Goal: Communication & Community: Participate in discussion

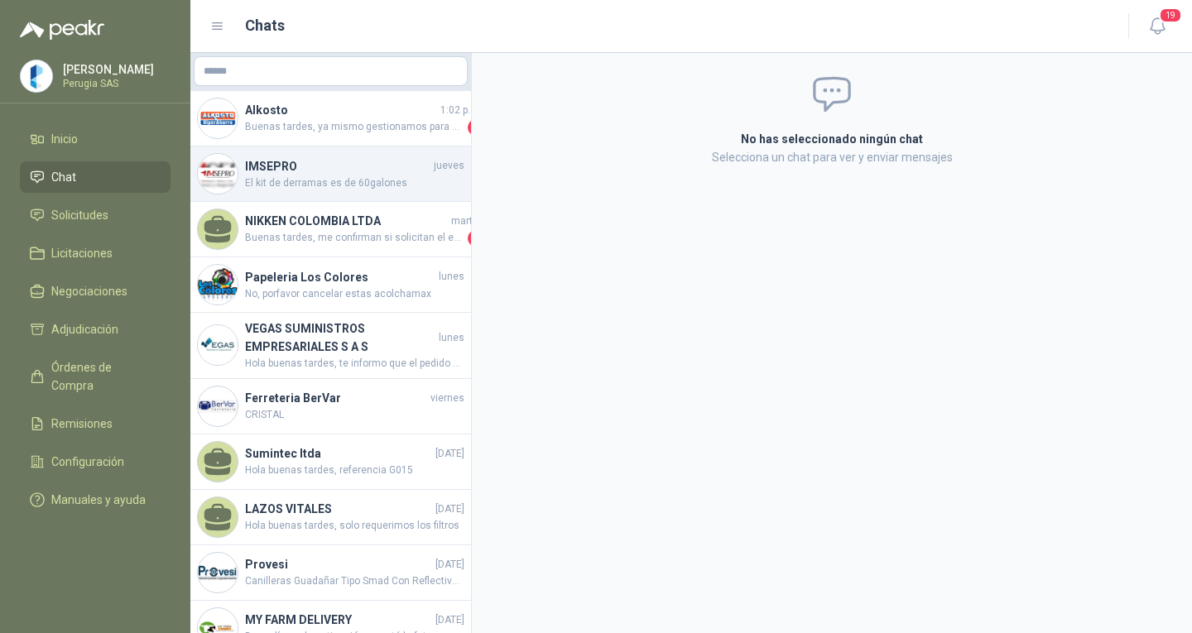
click at [320, 147] on div "IMSEPRO [DATE] El kit de derramas es de 60galones" at bounding box center [330, 173] width 280 height 55
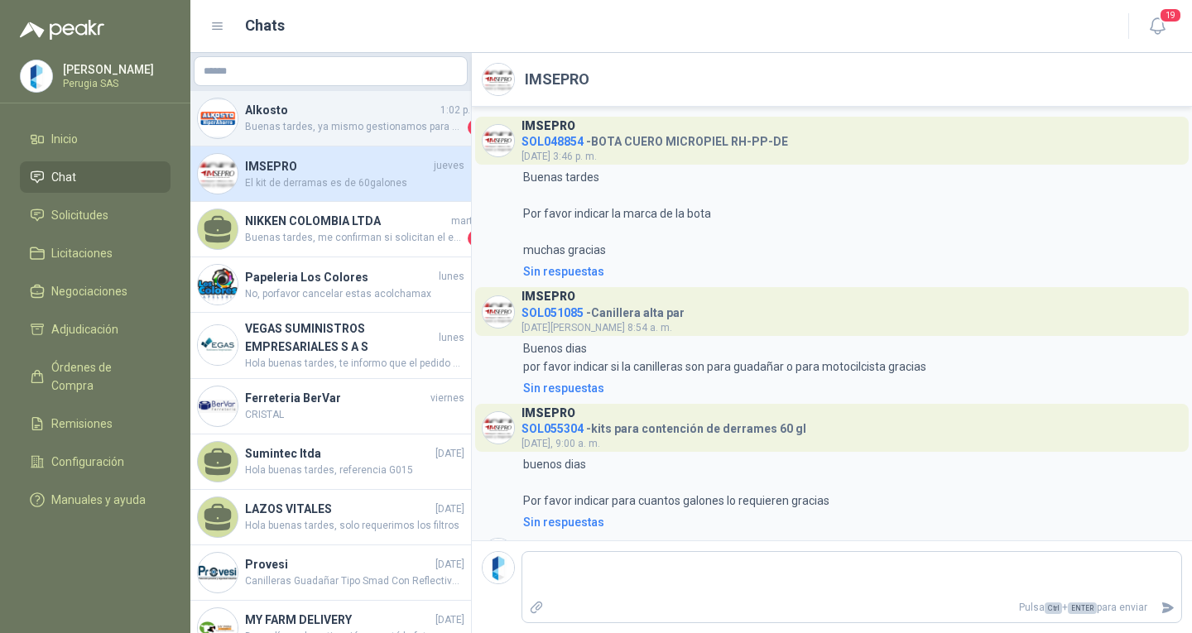
scroll to position [62, 0]
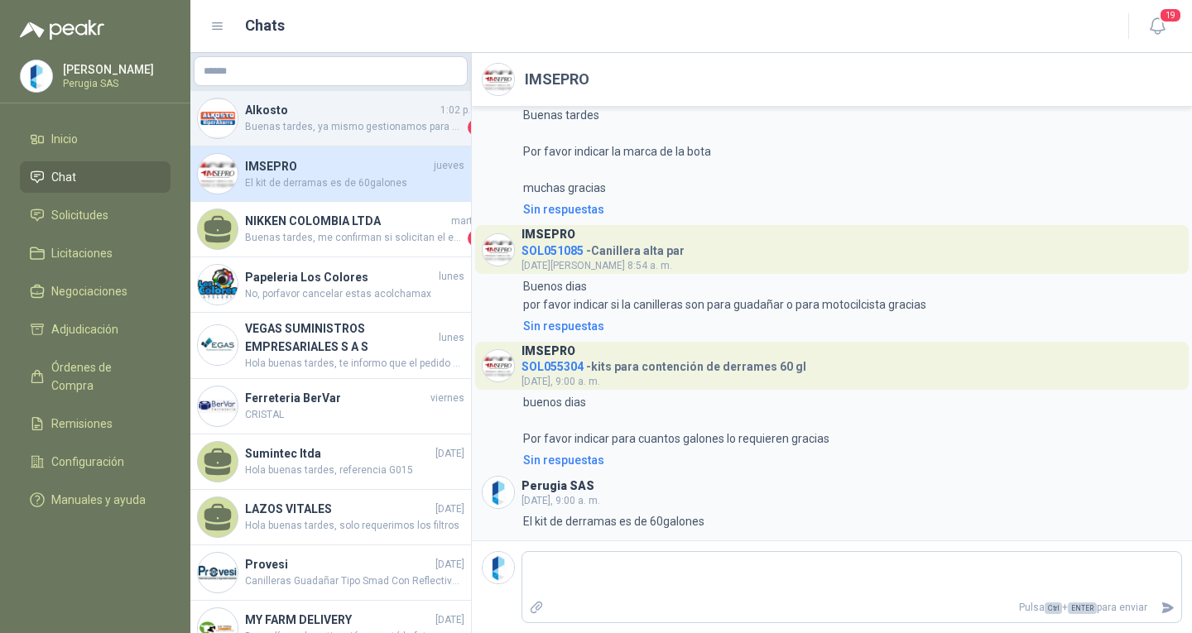
click at [314, 113] on h4 "Alkosto" at bounding box center [341, 110] width 192 height 18
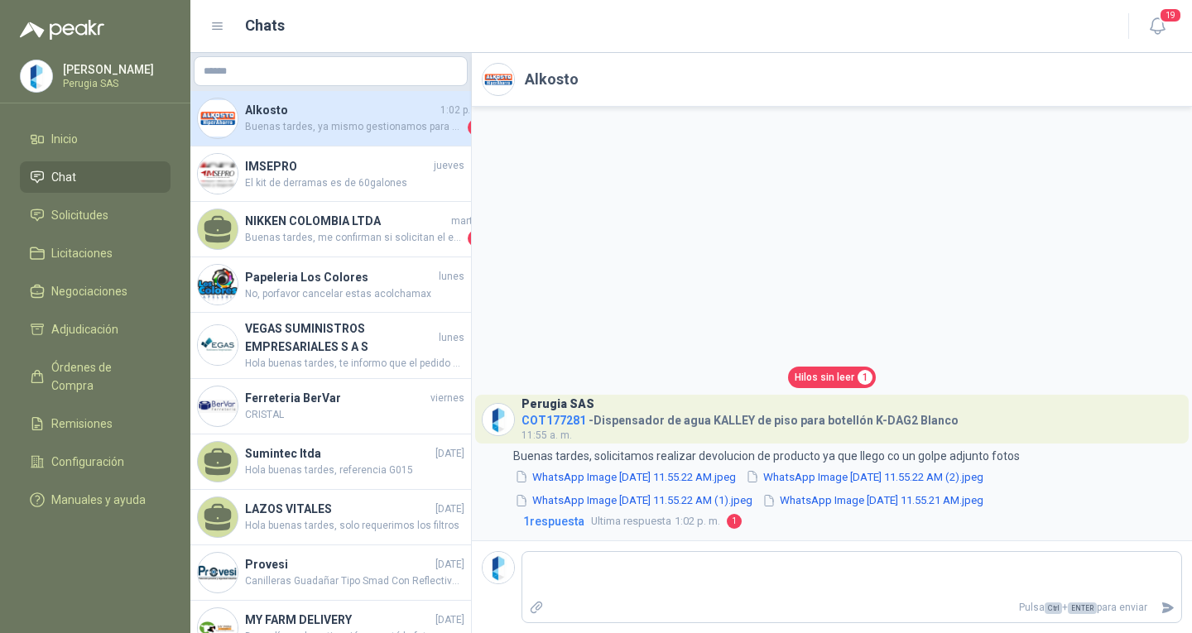
click at [848, 372] on span "Hilos sin leer" at bounding box center [824, 378] width 60 height 16
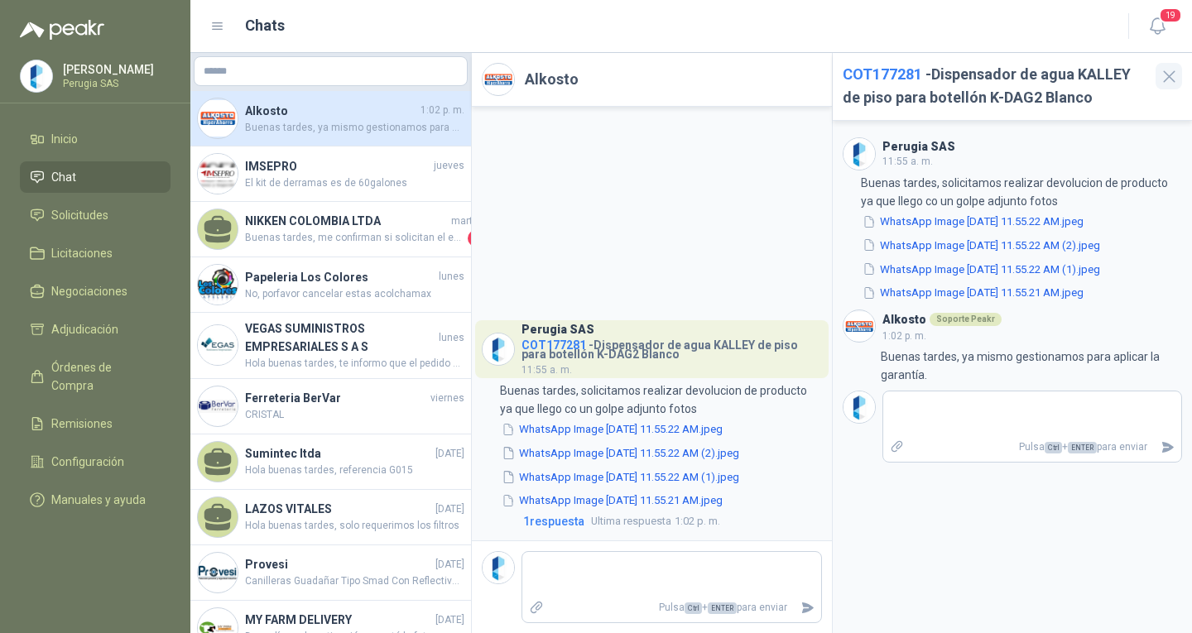
click at [1169, 68] on icon "button" at bounding box center [1168, 76] width 21 height 21
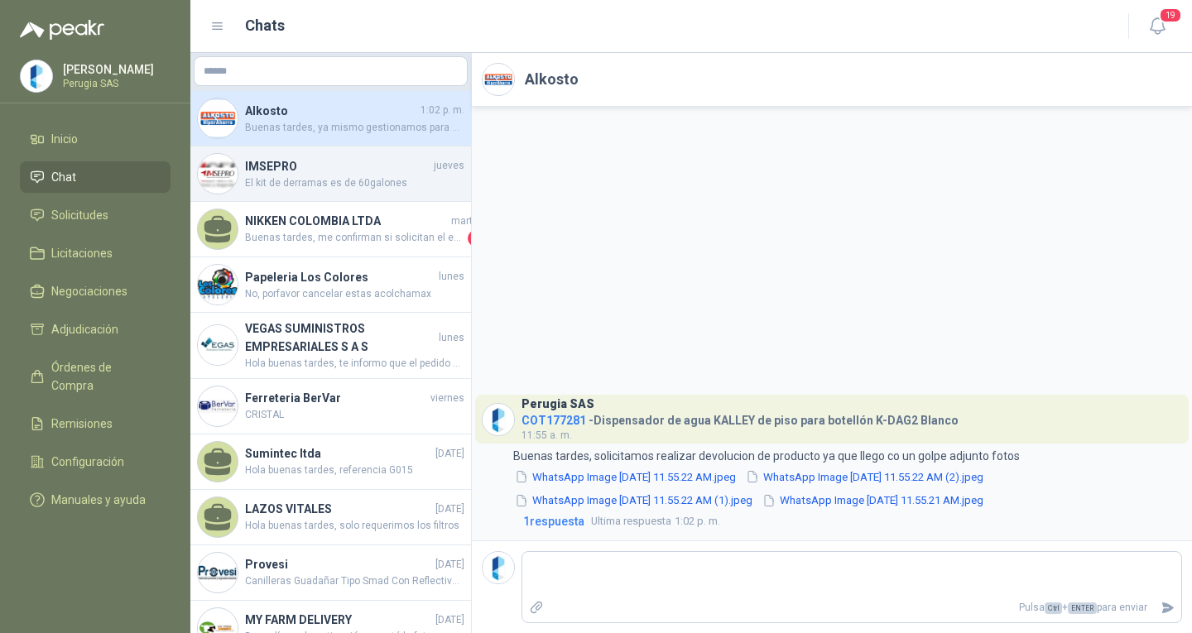
click at [293, 181] on span "El kit de derramas es de 60galones" at bounding box center [354, 183] width 219 height 16
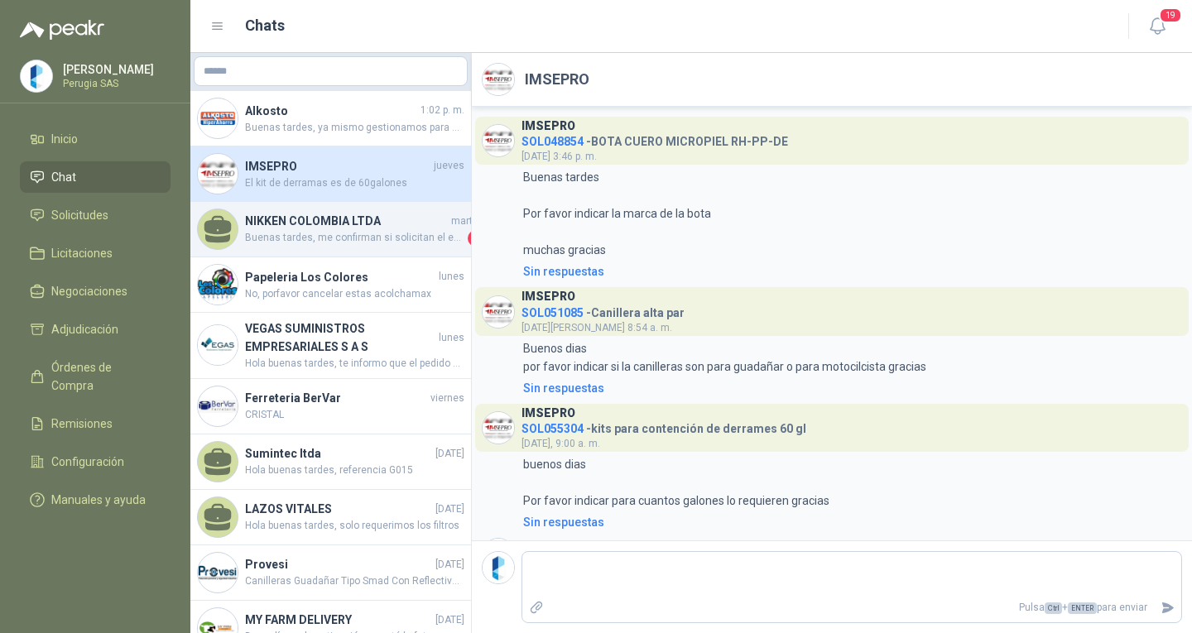
scroll to position [62, 0]
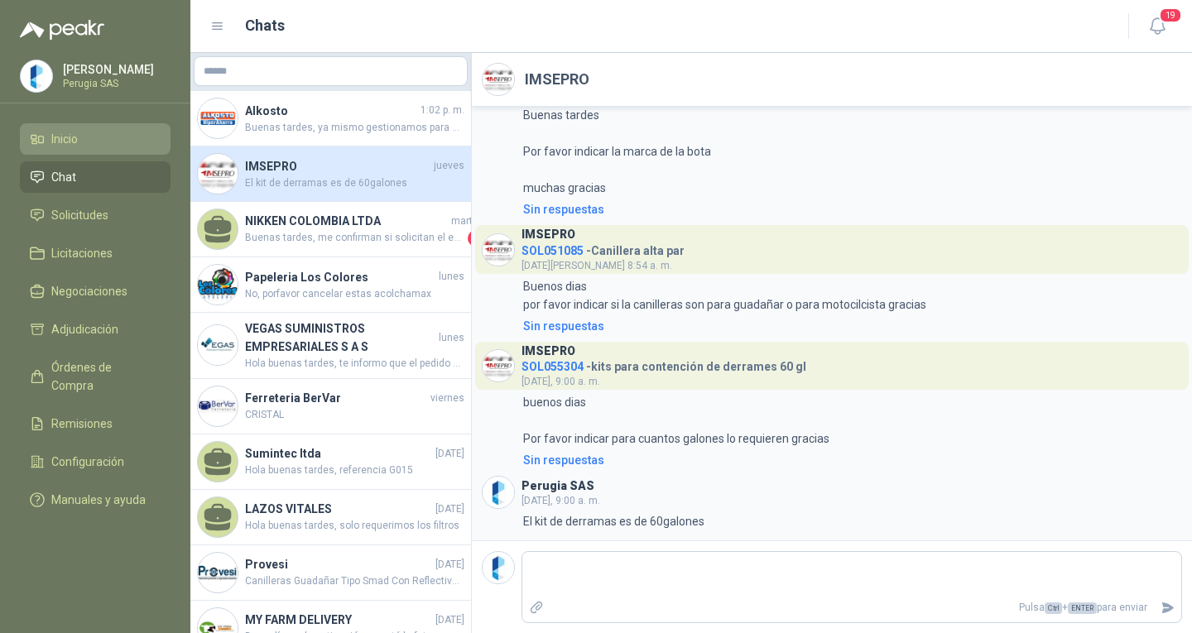
click at [74, 154] on link "Inicio" at bounding box center [95, 138] width 151 height 31
